Goal: Task Accomplishment & Management: Use online tool/utility

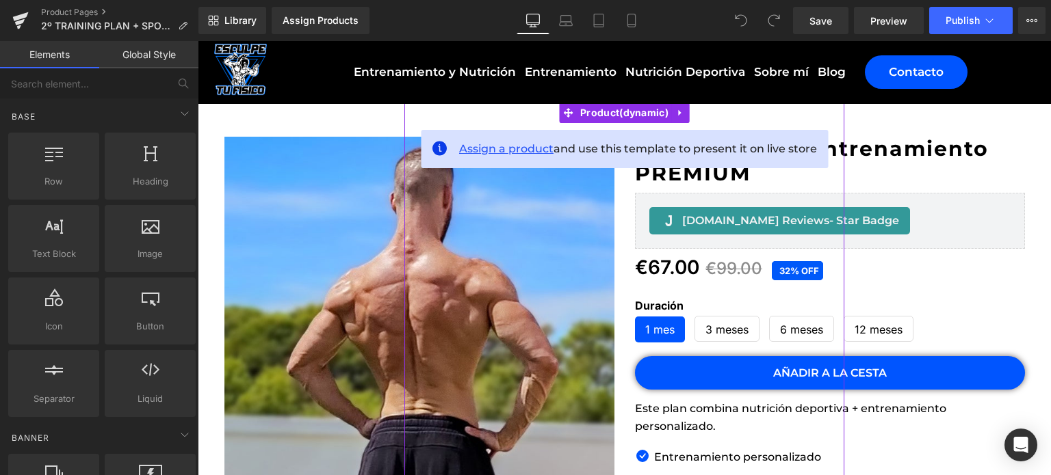
click at [473, 153] on span "Assign a product" at bounding box center [506, 148] width 94 height 13
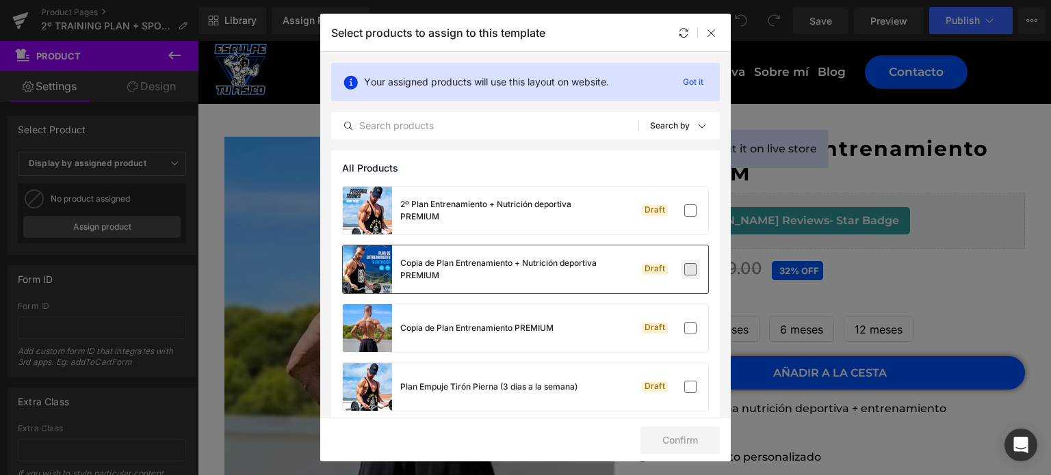
click at [684, 268] on label at bounding box center [690, 269] width 12 height 12
click at [690, 270] on input "checkbox" at bounding box center [690, 270] width 0 height 0
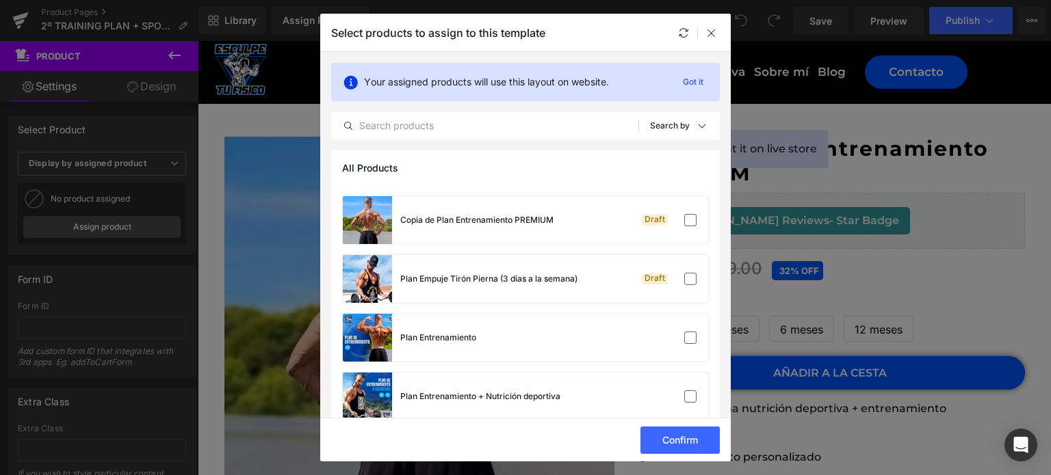
scroll to position [101, 0]
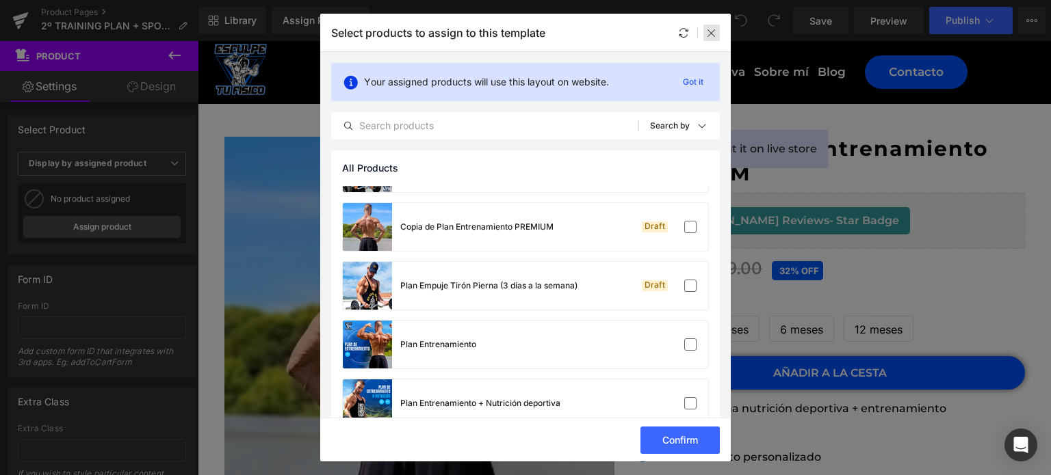
click at [709, 34] on icon at bounding box center [711, 32] width 11 height 11
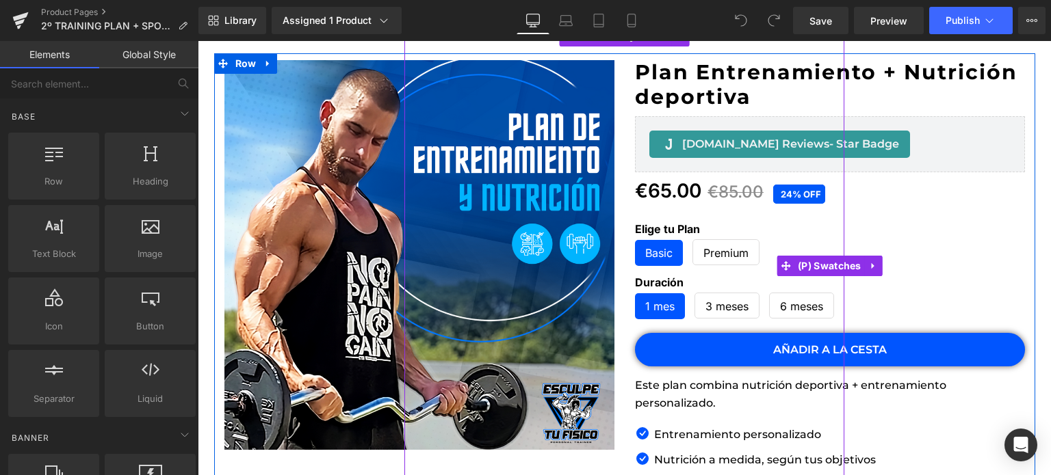
scroll to position [68, 0]
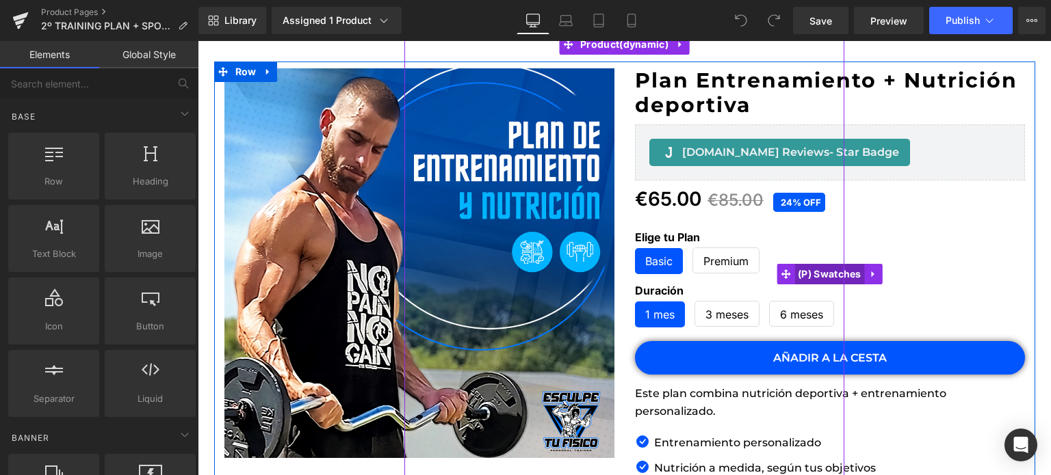
click at [811, 276] on span "(P) Swatches" at bounding box center [829, 274] width 70 height 21
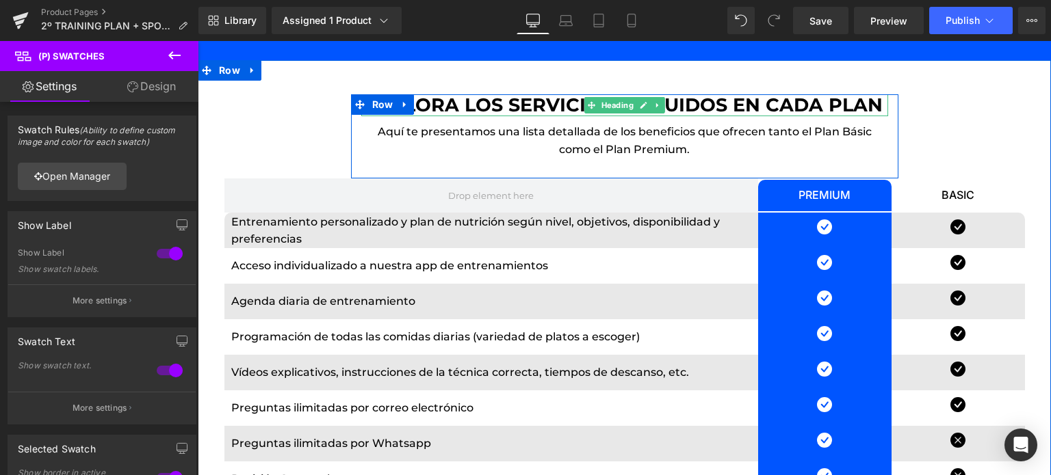
scroll to position [684, 0]
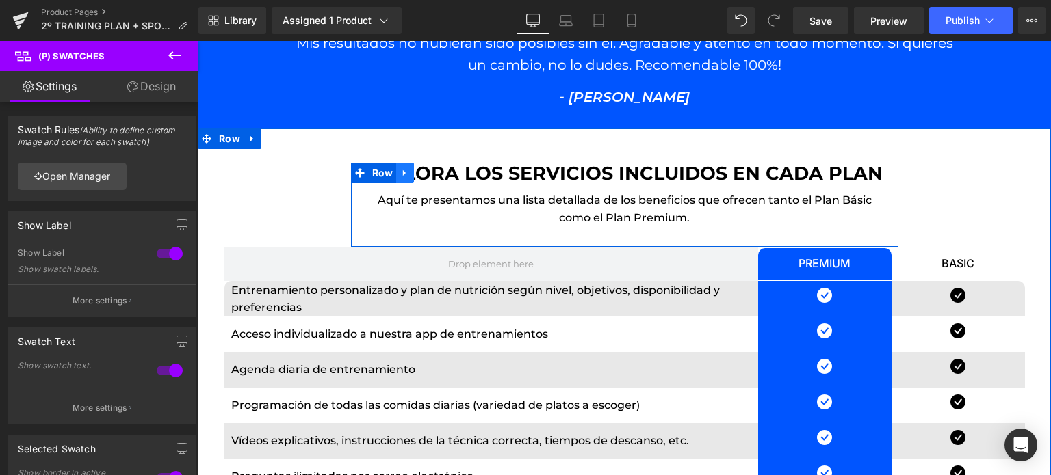
click at [405, 178] on link at bounding box center [405, 173] width 18 height 21
click at [433, 179] on link at bounding box center [441, 173] width 18 height 21
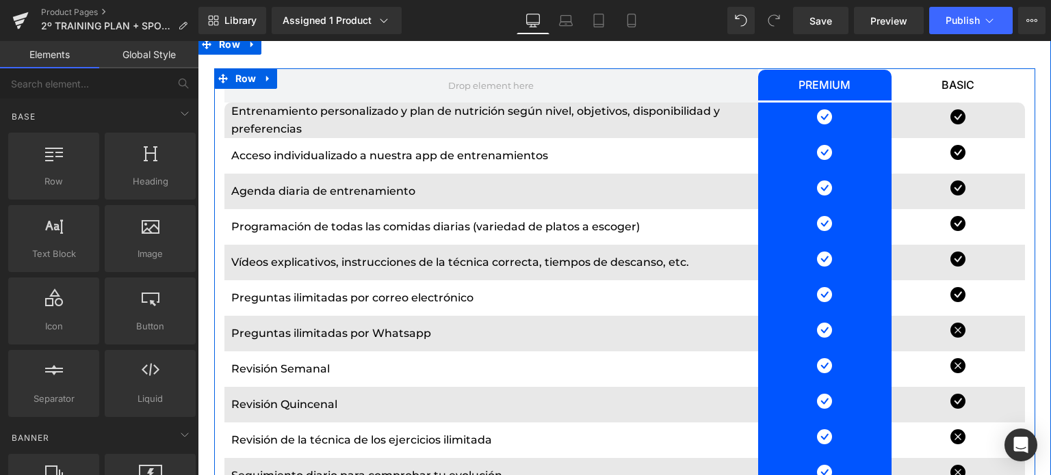
scroll to position [753, 0]
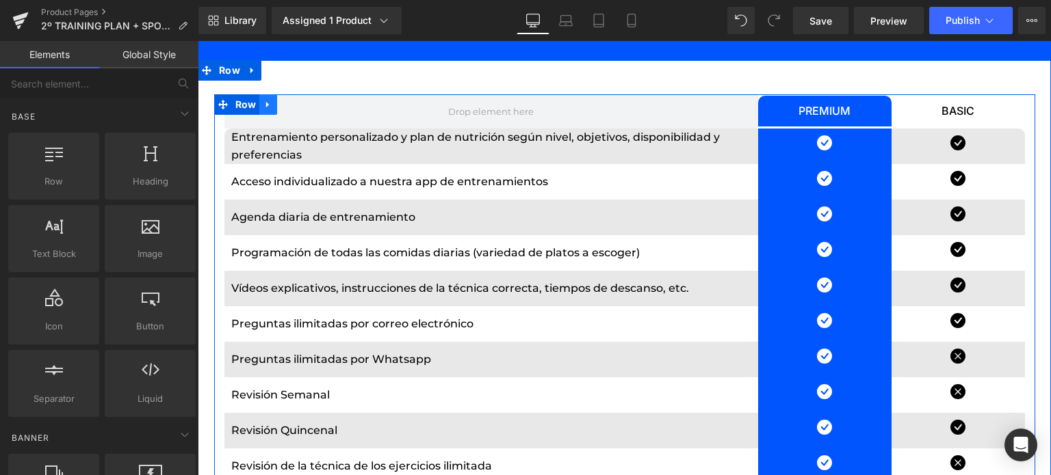
click at [266, 104] on icon at bounding box center [267, 104] width 3 height 6
click at [299, 105] on icon at bounding box center [304, 104] width 10 height 10
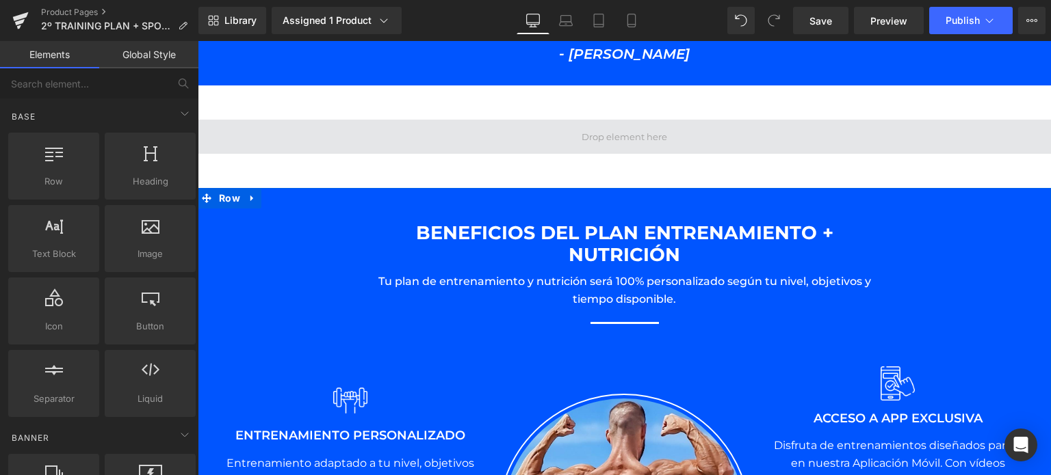
scroll to position [684, 0]
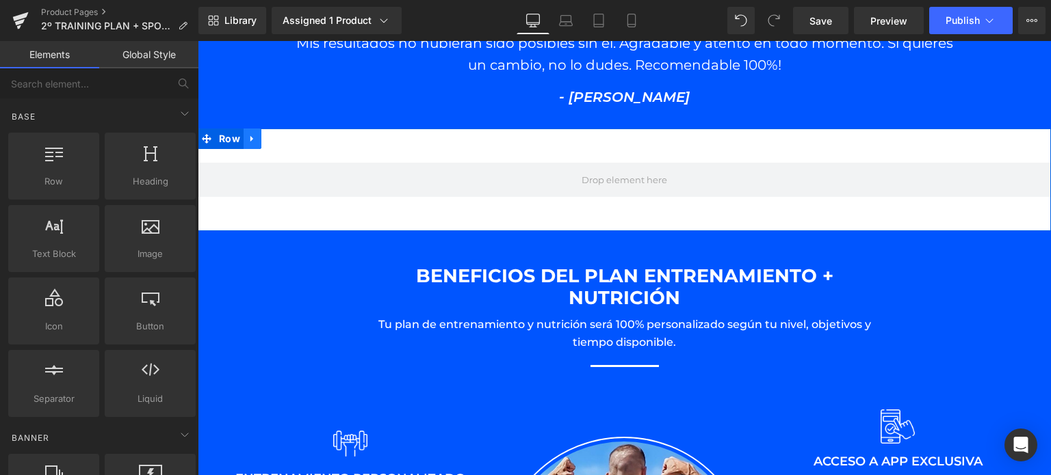
click at [250, 139] on icon at bounding box center [253, 138] width 10 height 10
click at [283, 137] on icon at bounding box center [288, 138] width 10 height 10
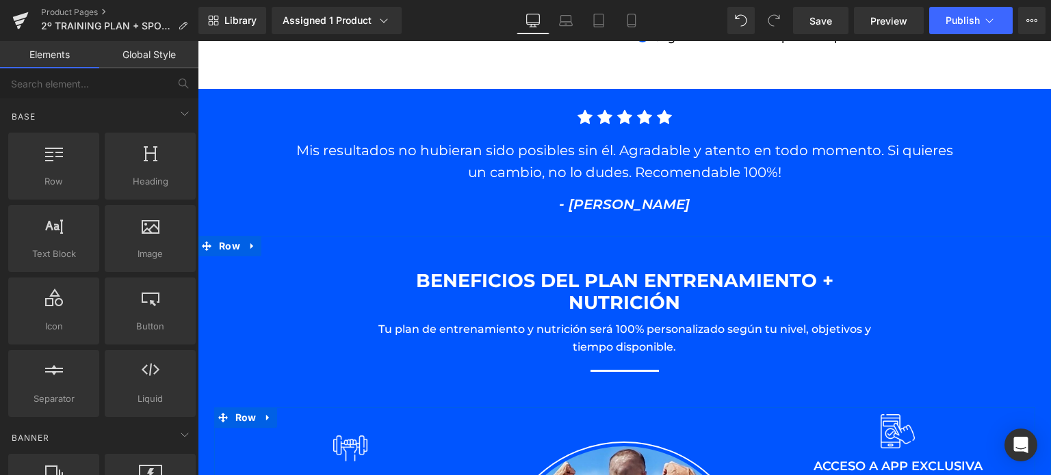
scroll to position [547, 0]
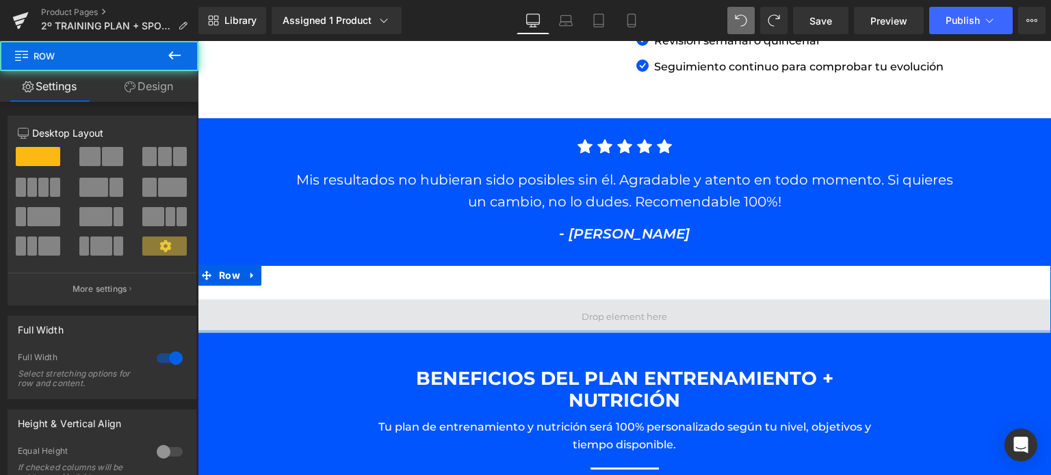
drag, startPoint x: 443, startPoint y: 363, endPoint x: 445, endPoint y: 326, distance: 37.7
click at [445, 326] on div "Row" at bounding box center [624, 299] width 853 height 68
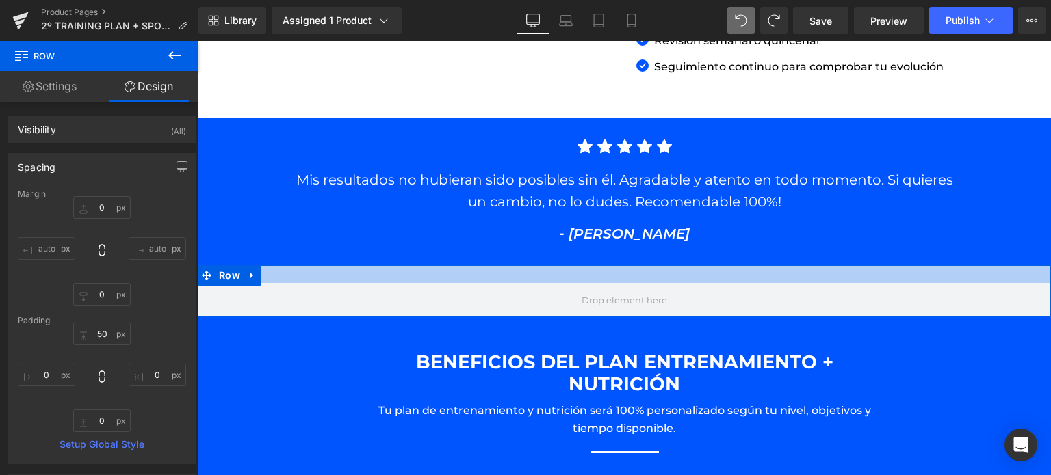
drag, startPoint x: 438, startPoint y: 266, endPoint x: 439, endPoint y: 250, distance: 16.4
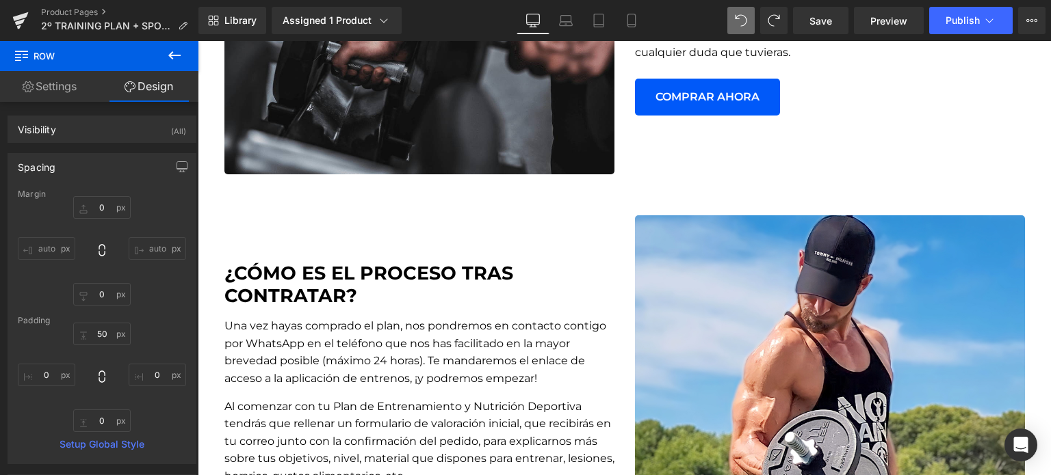
scroll to position [1642, 0]
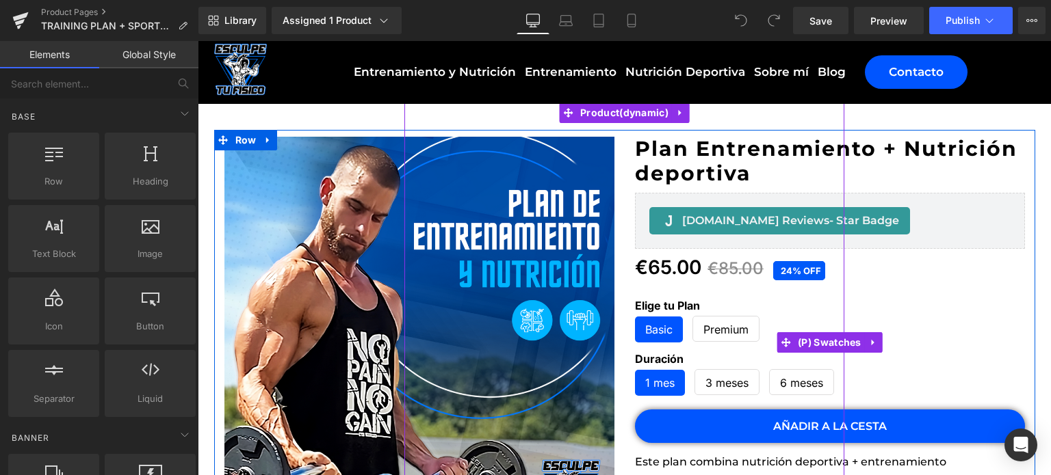
click at [727, 332] on span "Premium" at bounding box center [725, 329] width 45 height 25
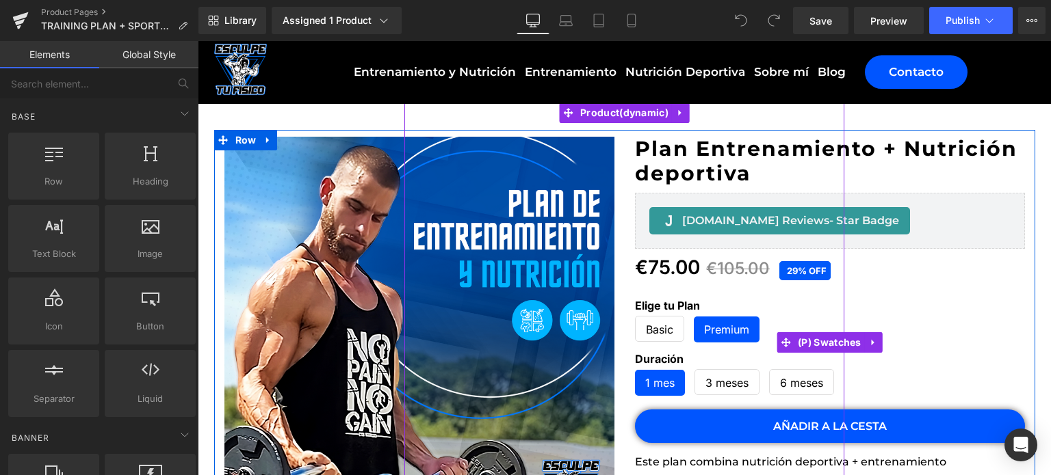
click at [666, 330] on span "Basic" at bounding box center [659, 329] width 27 height 25
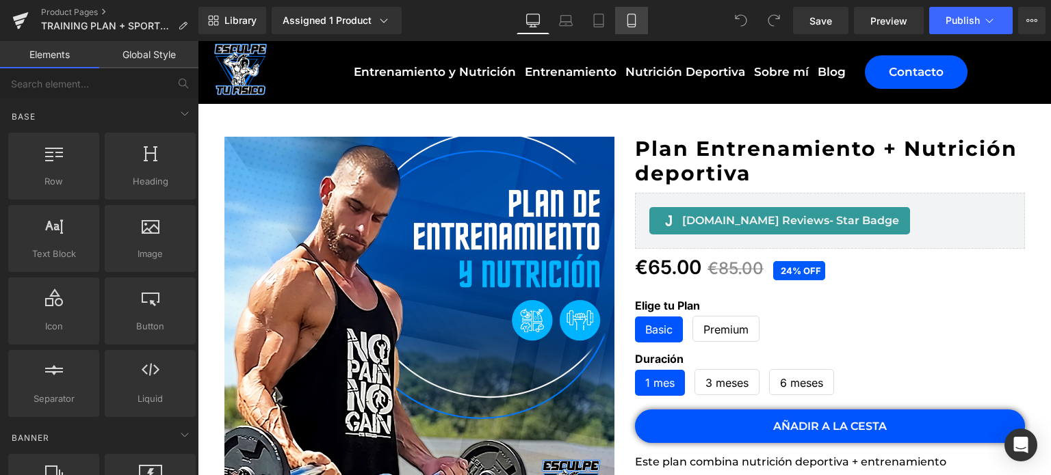
click at [632, 25] on icon at bounding box center [631, 25] width 8 height 0
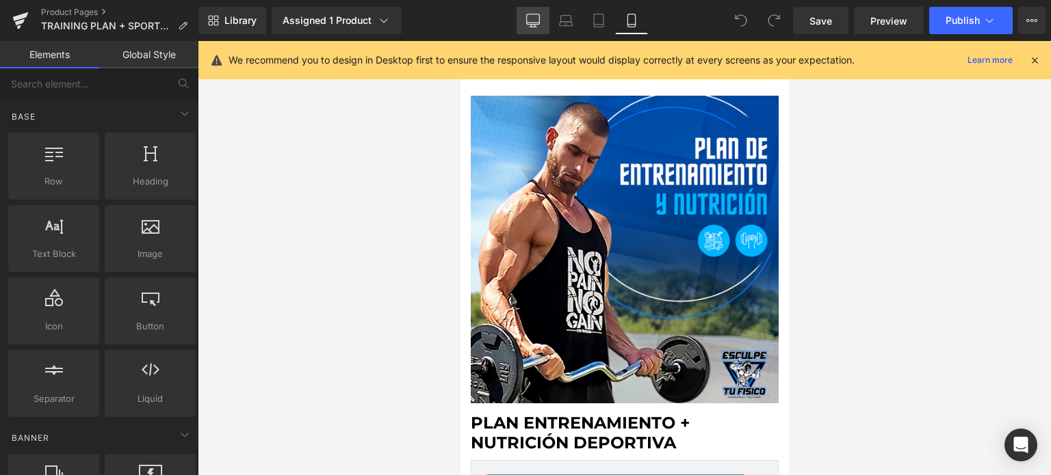
click at [539, 16] on icon at bounding box center [533, 21] width 14 height 14
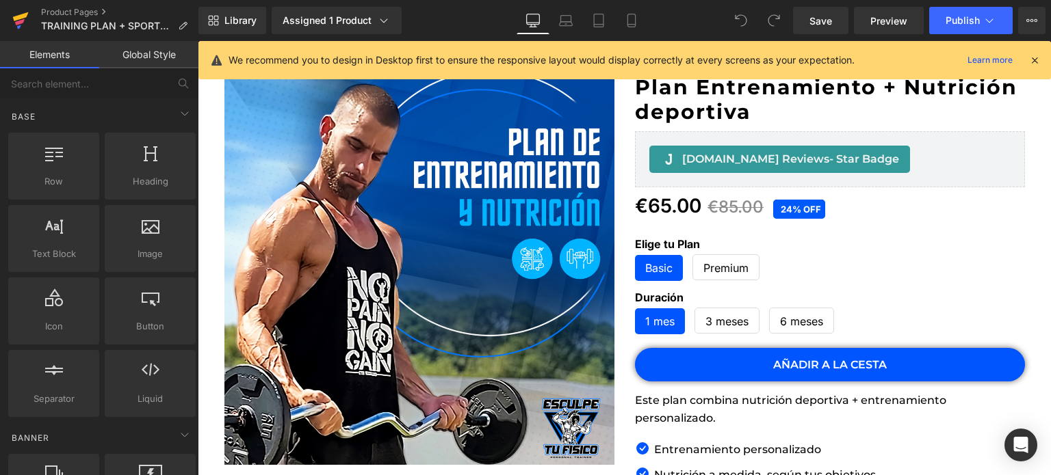
click at [25, 21] on icon at bounding box center [20, 20] width 16 height 34
